Goal: Book appointment/travel/reservation

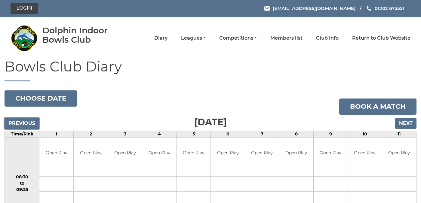
click at [23, 123] on input "Previous" at bounding box center [22, 123] width 35 height 11
click at [402, 122] on input "Next" at bounding box center [405, 123] width 21 height 11
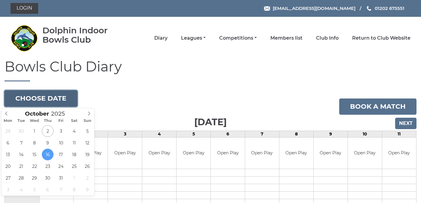
click at [61, 99] on button "Choose date" at bounding box center [41, 98] width 73 height 16
type input "[DATE]"
